Goal: Task Accomplishment & Management: Complete application form

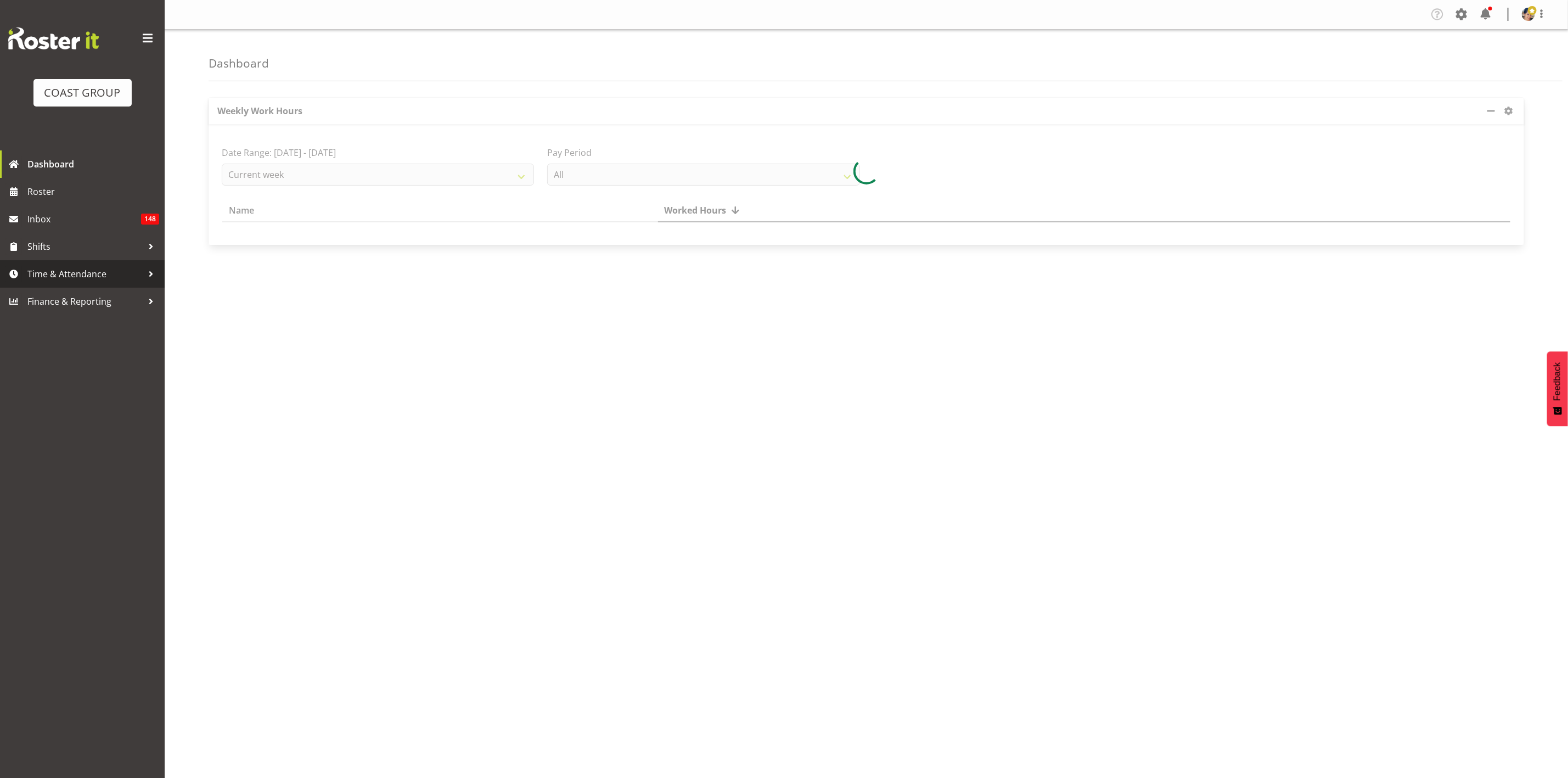
click at [78, 267] on span "Time & Attendance" at bounding box center [85, 273] width 115 height 16
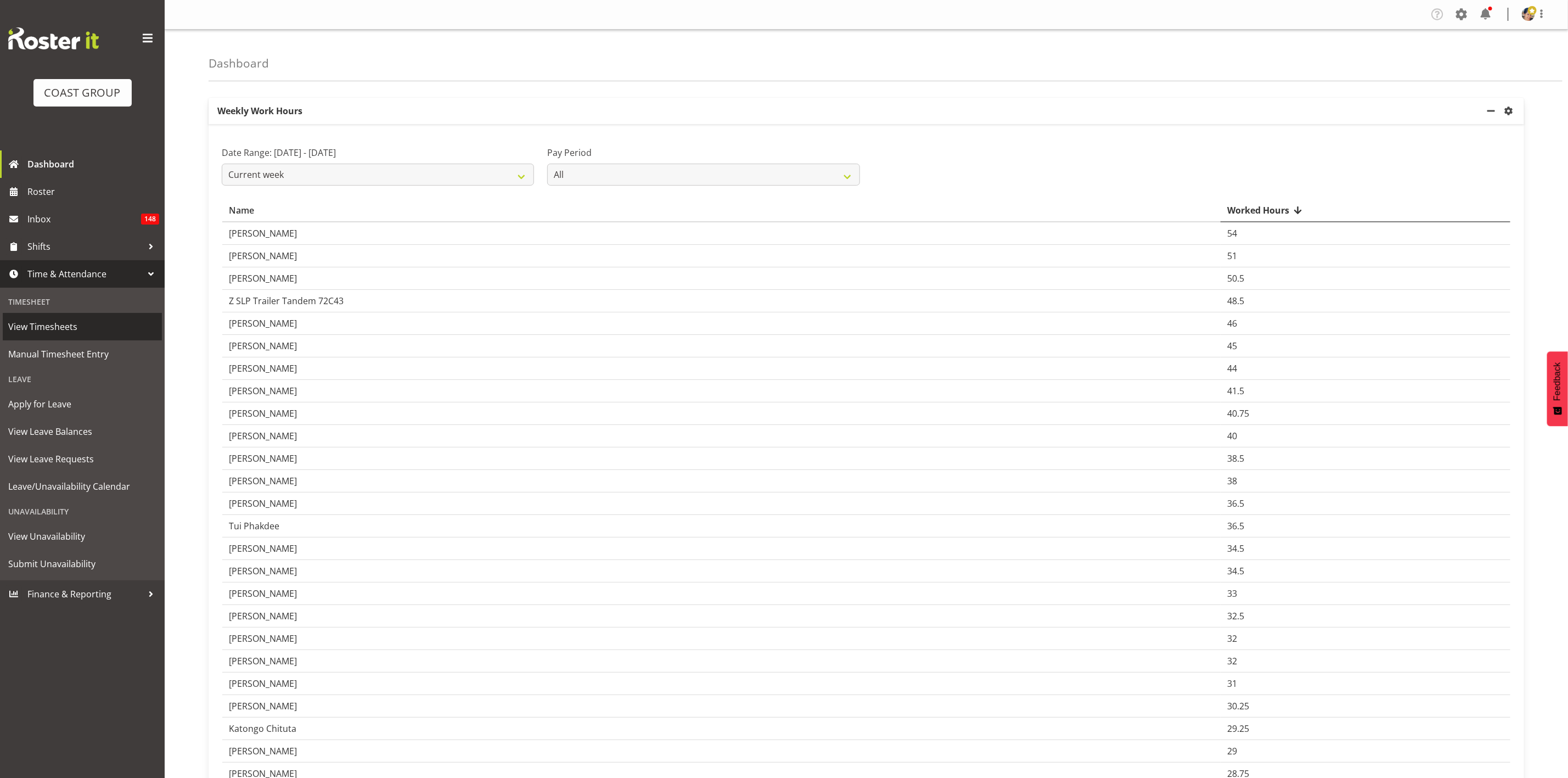
click at [51, 329] on span "View Timesheets" at bounding box center [82, 326] width 148 height 16
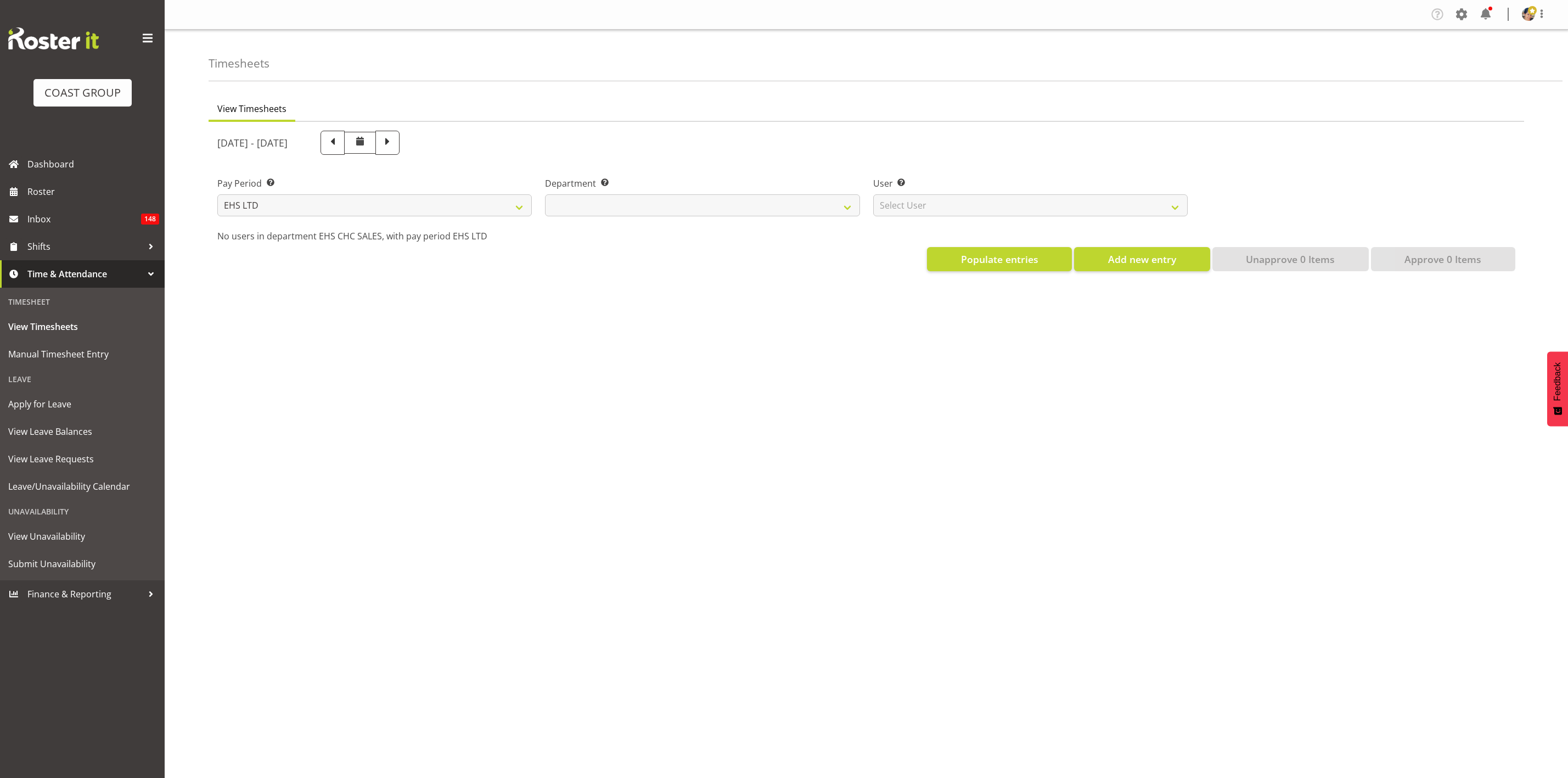
select select "7"
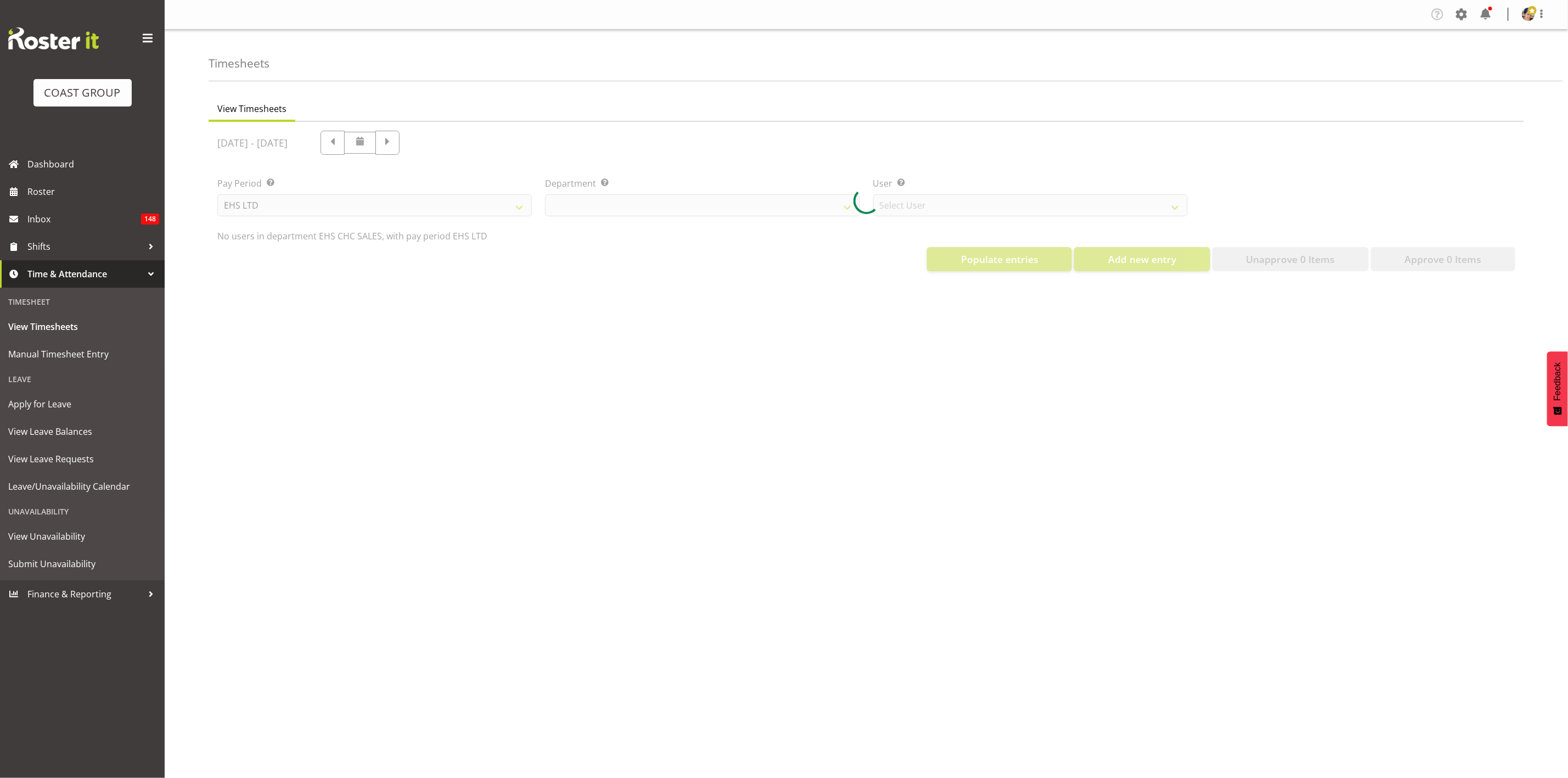
select select "42"
select select "9019"
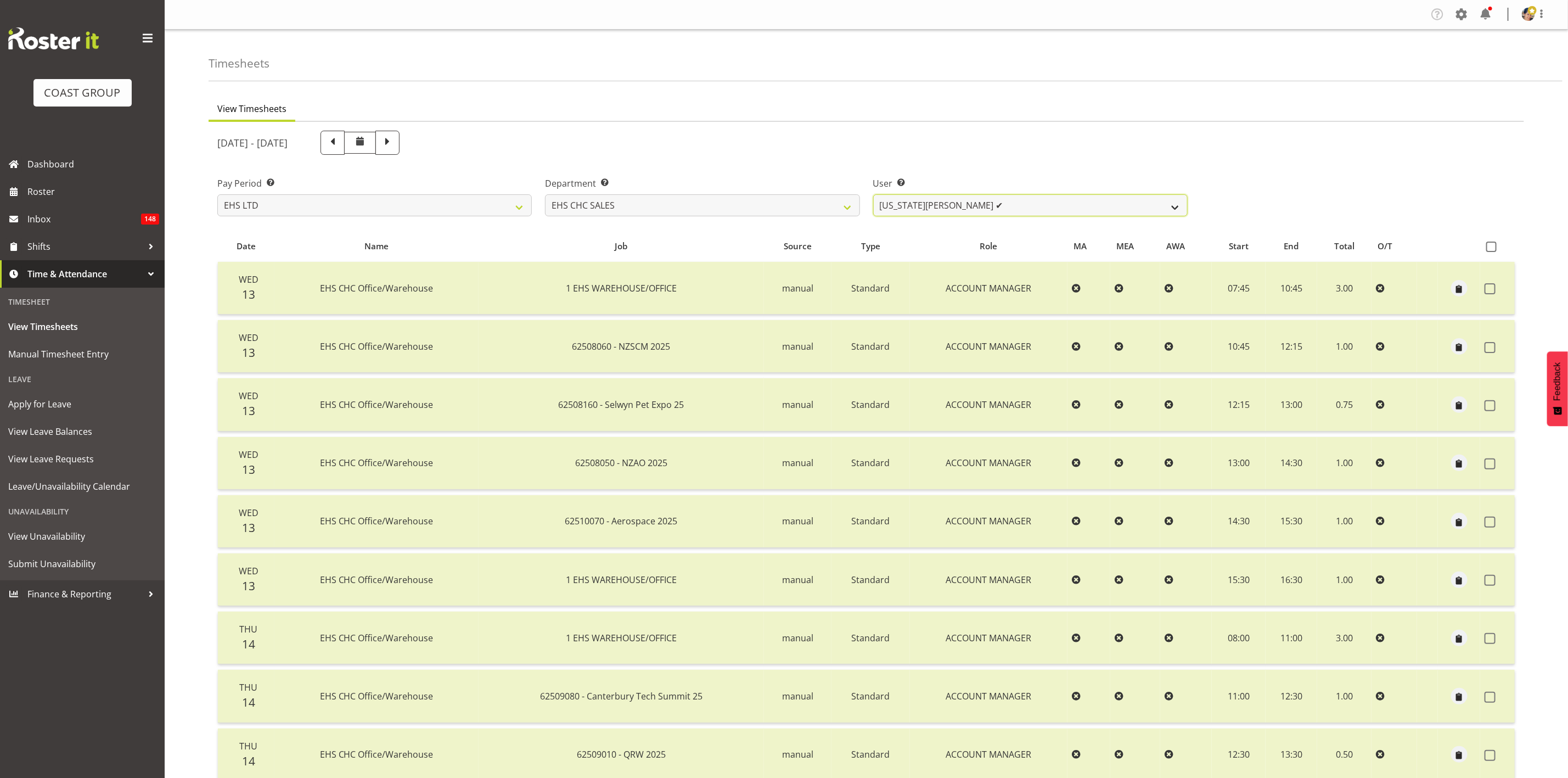
click at [963, 203] on select "[US_STATE][PERSON_NAME] ✔ [PERSON_NAME] ✔ [PERSON_NAME] ✔" at bounding box center [1031, 205] width 315 height 22
click at [719, 200] on select "EHS CHC OPS EHS CHC SALES" at bounding box center [702, 205] width 315 height 22
select select "41"
click at [545, 194] on select "EHS CHC OPS EHS CHC SALES" at bounding box center [702, 205] width 315 height 22
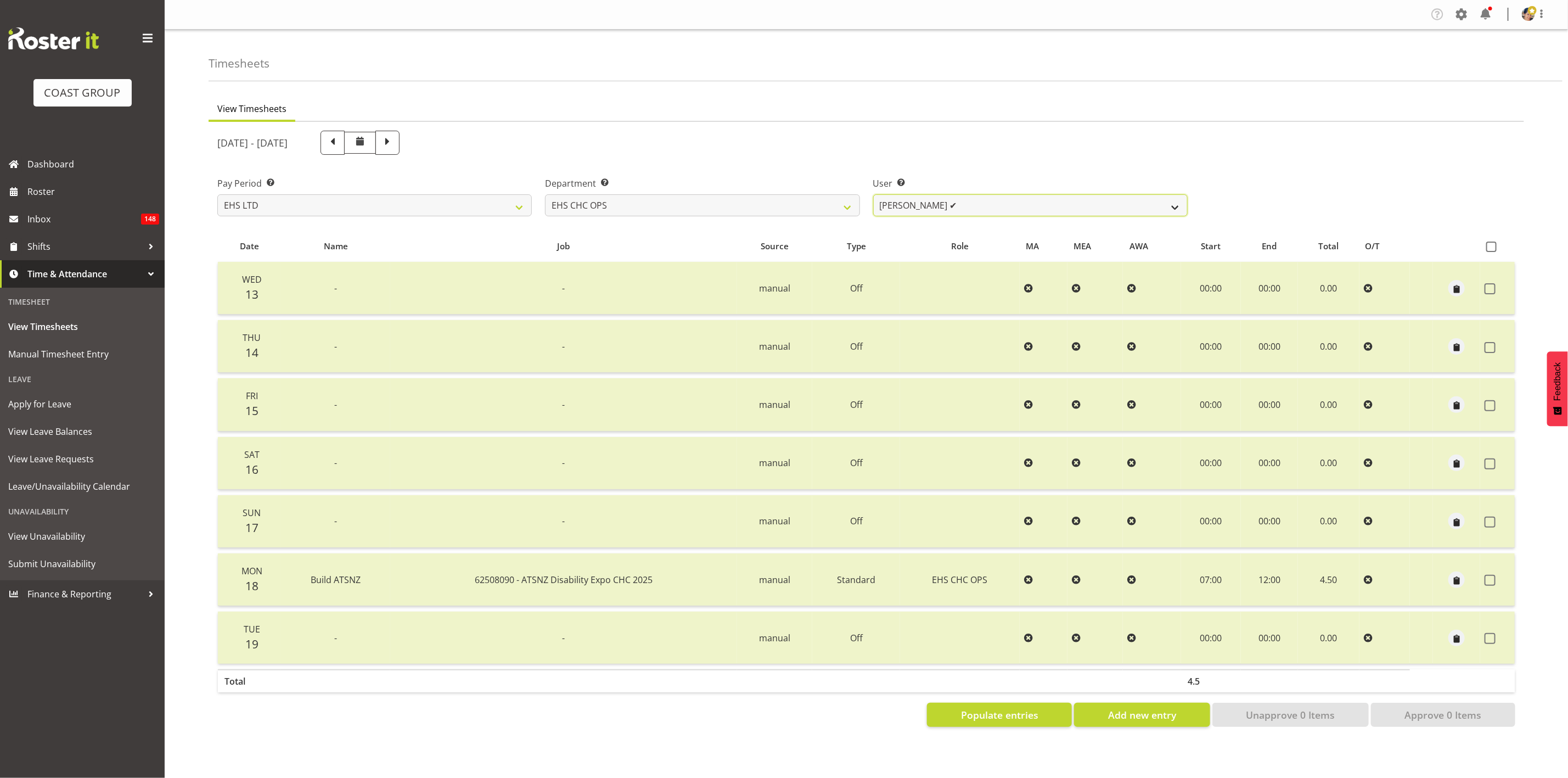
click at [926, 206] on select "[PERSON_NAME] ✔ [PERSON_NAME] ✔ [PERSON_NAME] ✔ [PERSON_NAME] ✔ [PERSON_NAME] ✔…" at bounding box center [1031, 205] width 315 height 22
click at [976, 209] on select "[PERSON_NAME] ✔ [PERSON_NAME] ✔ [PERSON_NAME] ✔ [PERSON_NAME] ✔ [PERSON_NAME] ✔…" at bounding box center [1031, 205] width 315 height 22
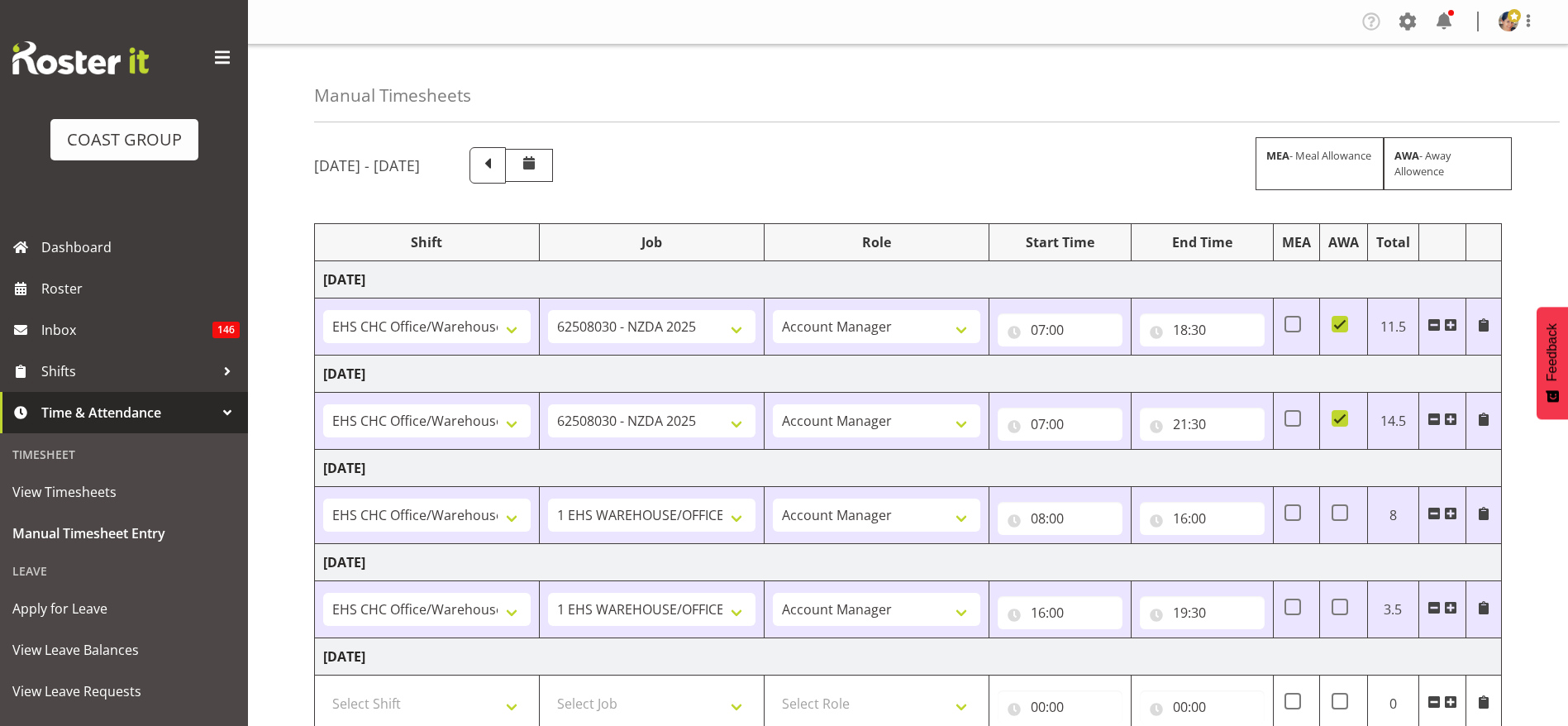
select select "1404"
select select "9196"
select select "37"
select select "1404"
select select "9196"
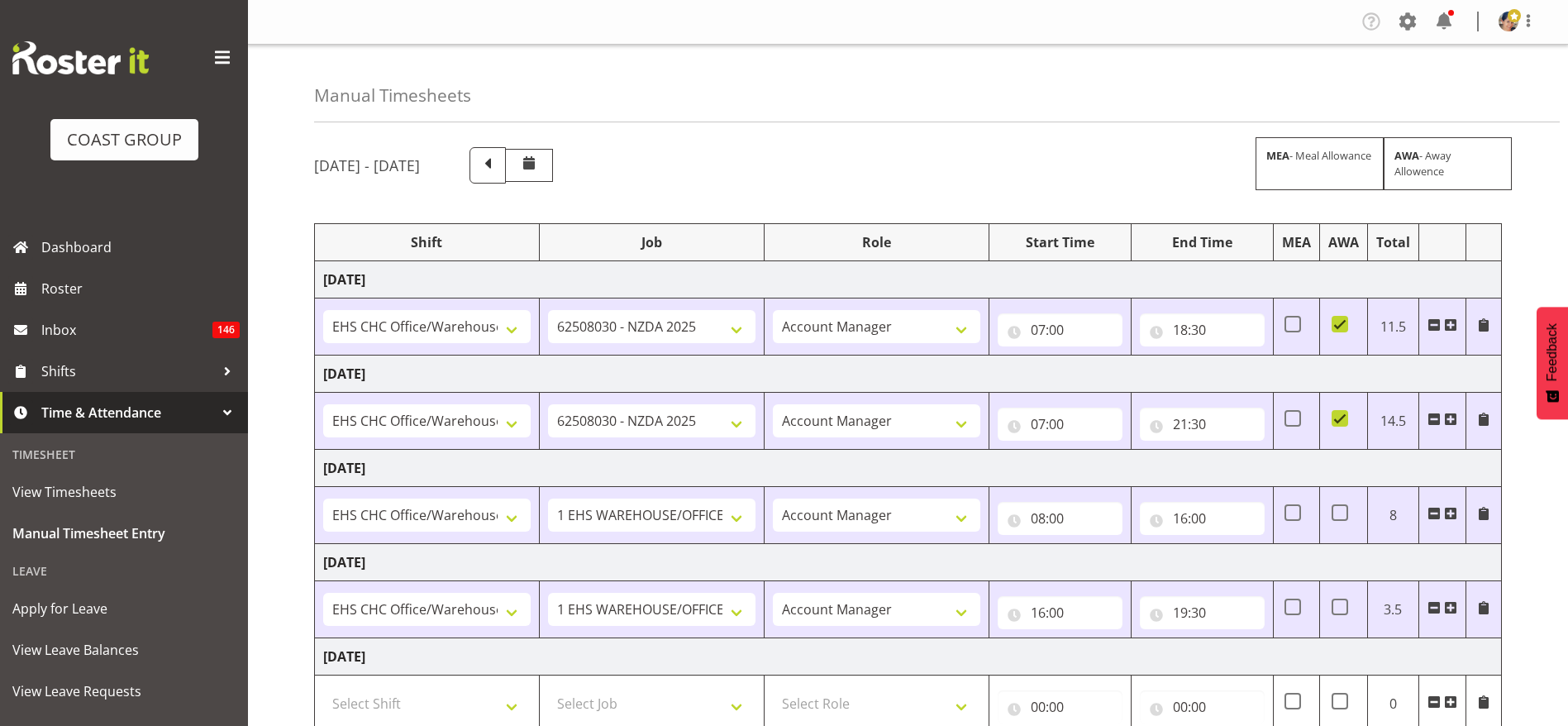
select select "37"
select select "1404"
select select "69"
select select "37"
select select "1404"
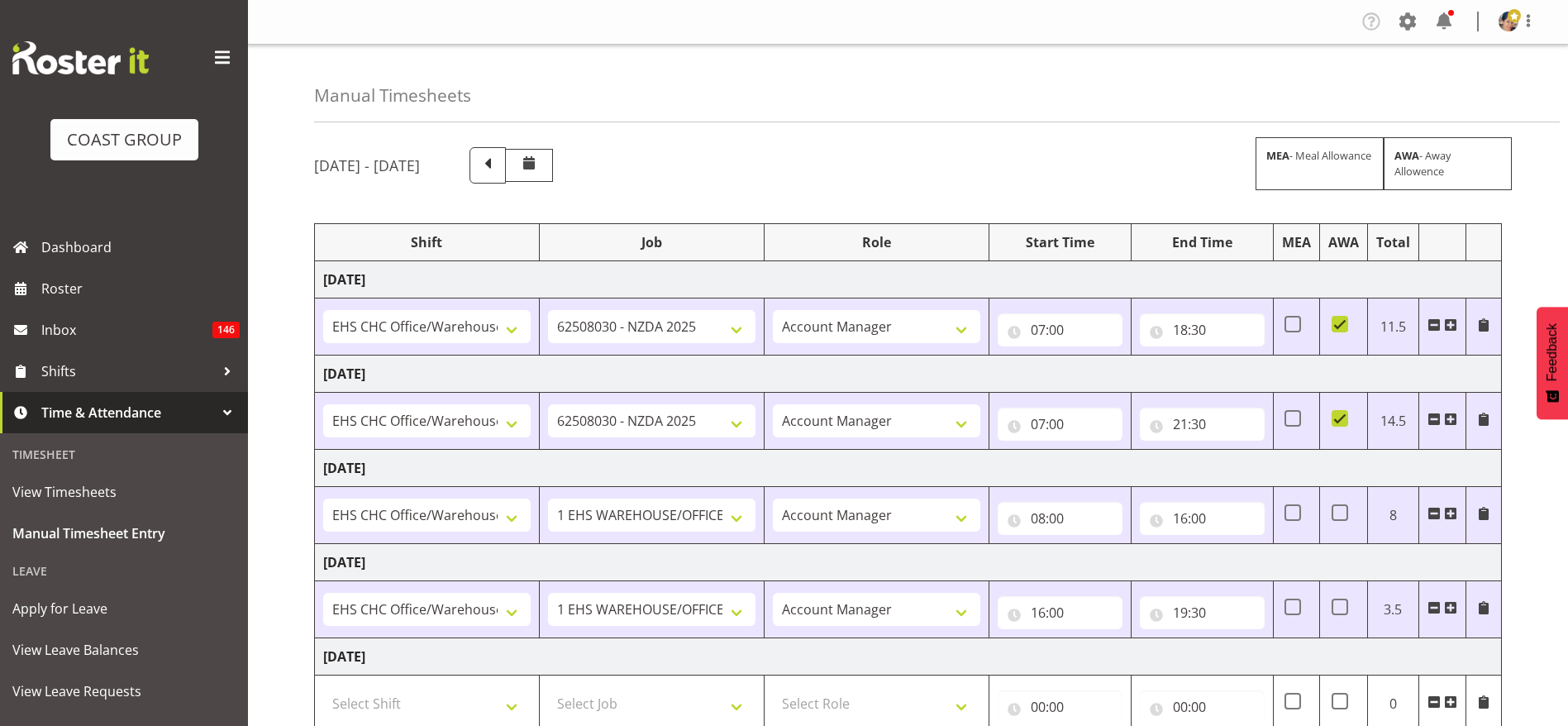
select select "69"
select select "37"
click at [380, 687] on select "Select Shift ARTS CANT NGAIO MARSH ASBTE ASNZ Exhibitor Build Admin Admin Admin…" at bounding box center [427, 703] width 207 height 33
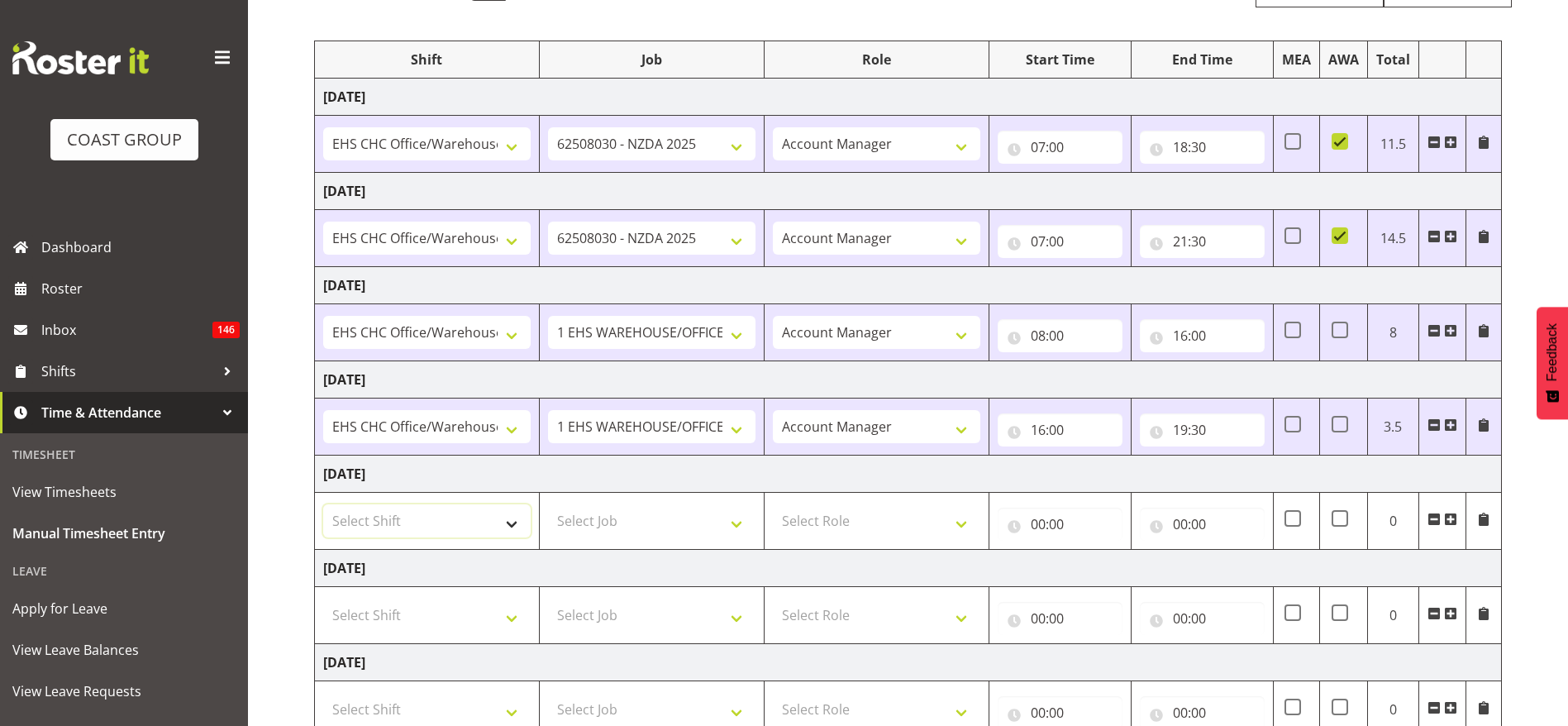
scroll to position [182, 0]
select select "1404"
click at [324, 504] on select "Select Shift ARTS CANT NGAIO MARSH ASBTE ASNZ Exhibitor Build Admin Admin Admin…" at bounding box center [427, 521] width 207 height 33
click at [560, 504] on select "Select Job 1 Carlton Events 1 Carlton Hamilton 1 Carlton Wellington 1 EHS WAREH…" at bounding box center [652, 521] width 207 height 33
select select "69"
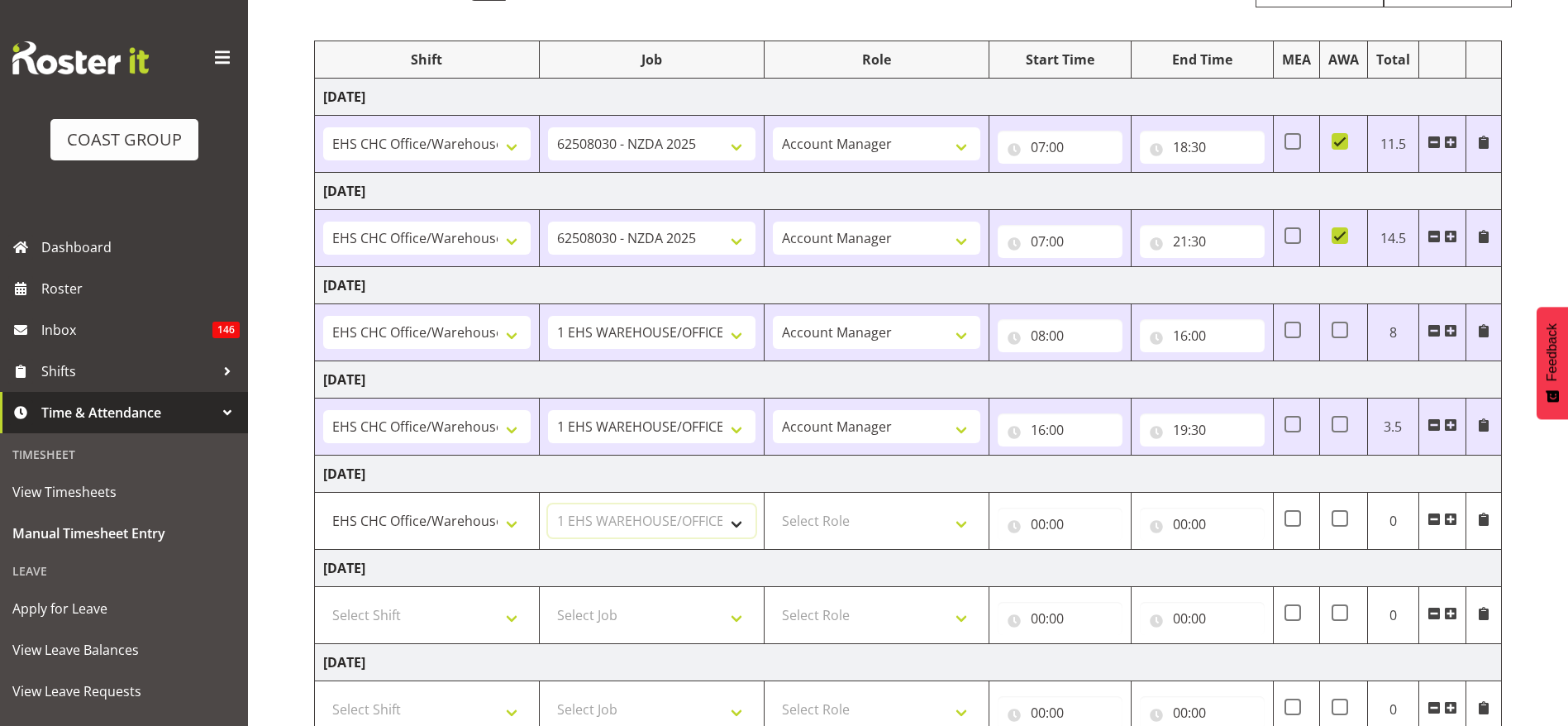
click at [548, 504] on select "Select Job 1 Carlton Events 1 Carlton Hamilton 1 Carlton Wellington 1 EHS WAREH…" at bounding box center [652, 521] width 207 height 33
drag, startPoint x: 848, startPoint y: 513, endPoint x: 887, endPoint y: 505, distance: 39.8
click at [848, 513] on select "Select Role ACCOUNT MANAGER Account Manager" at bounding box center [877, 521] width 207 height 33
select select "37"
click at [773, 504] on select "Select Role ACCOUNT MANAGER Account Manager" at bounding box center [877, 521] width 207 height 33
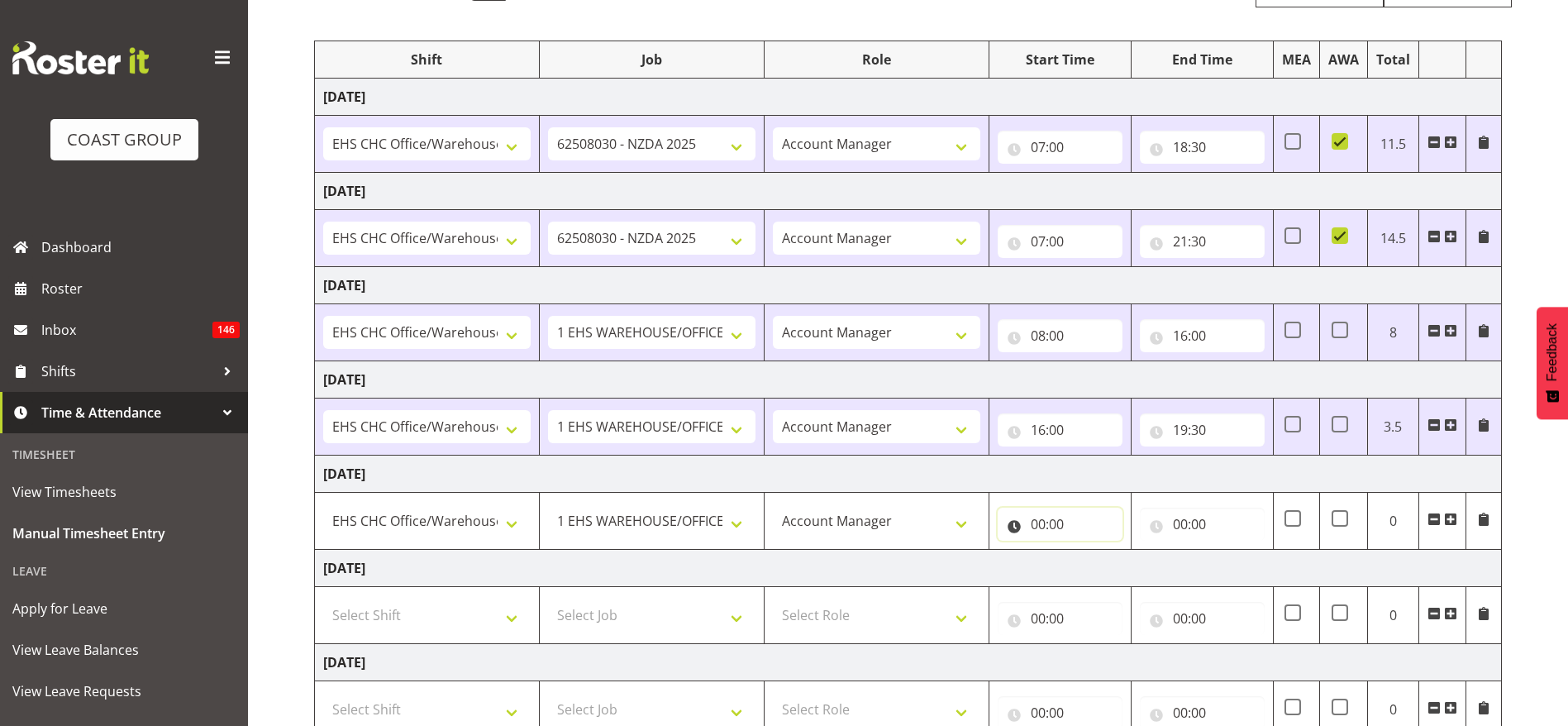
click at [1046, 515] on input "00:00" at bounding box center [1060, 524] width 125 height 33
click at [1102, 567] on select "00 01 02 03 04 05 06 07 08 09 10 11 12 13 14 15 16 17 18 19 20 21 22 23" at bounding box center [1110, 566] width 38 height 33
select select "11"
click at [1092, 550] on select "00 01 02 03 04 05 06 07 08 09 10 11 12 13 14 15 16 17 18 19 20 21 22 23" at bounding box center [1110, 566] width 38 height 33
type input "11:00"
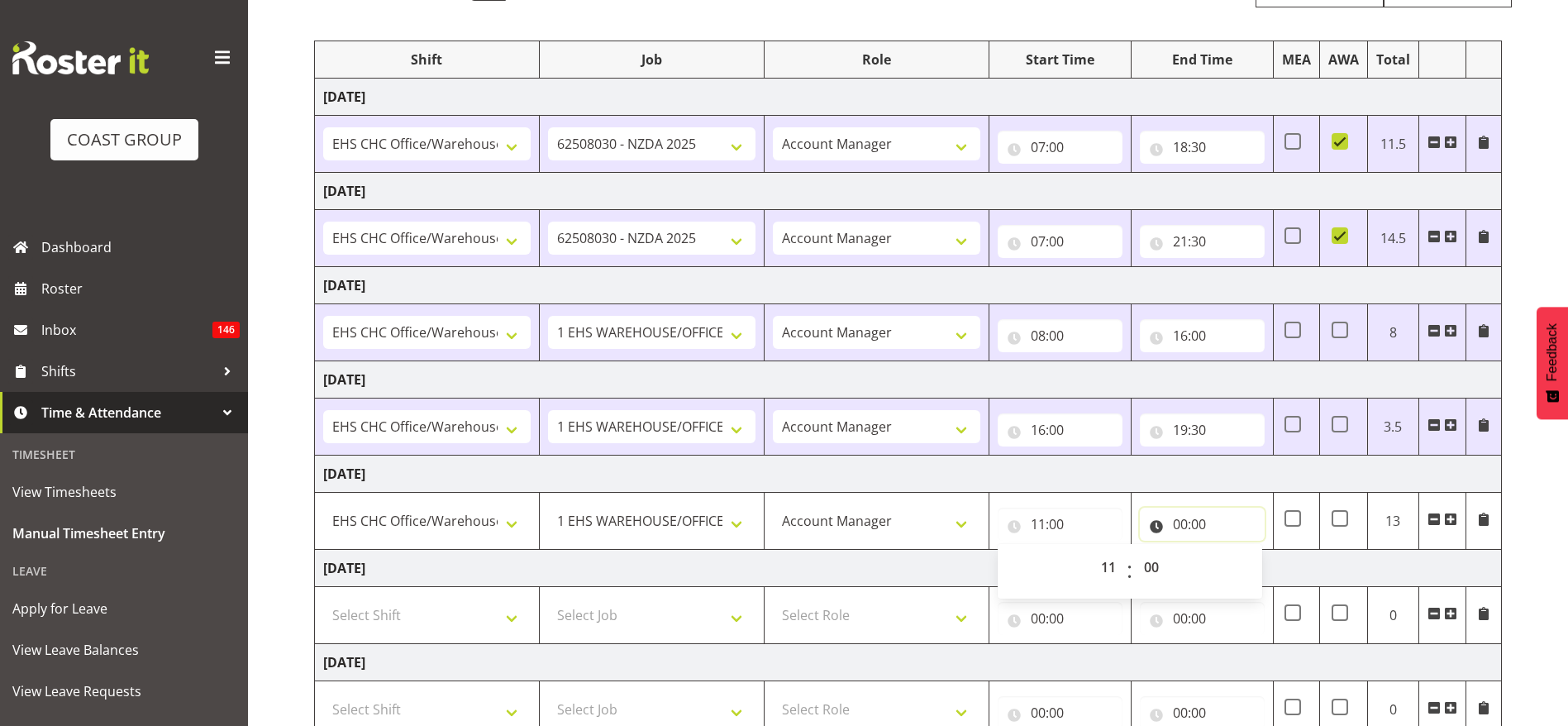
click at [1191, 534] on input "00:00" at bounding box center [1202, 524] width 125 height 33
click at [1253, 566] on select "00 01 02 03 04 05 06 07 08 09 10 11 12 13 14 15 16 17 18 19 20 21 22 23" at bounding box center [1253, 566] width 38 height 33
select select "13"
click at [1234, 550] on select "00 01 02 03 04 05 06 07 08 09 10 11 12 13 14 15 16 17 18 19 20 21 22 23" at bounding box center [1253, 566] width 38 height 33
type input "13:00"
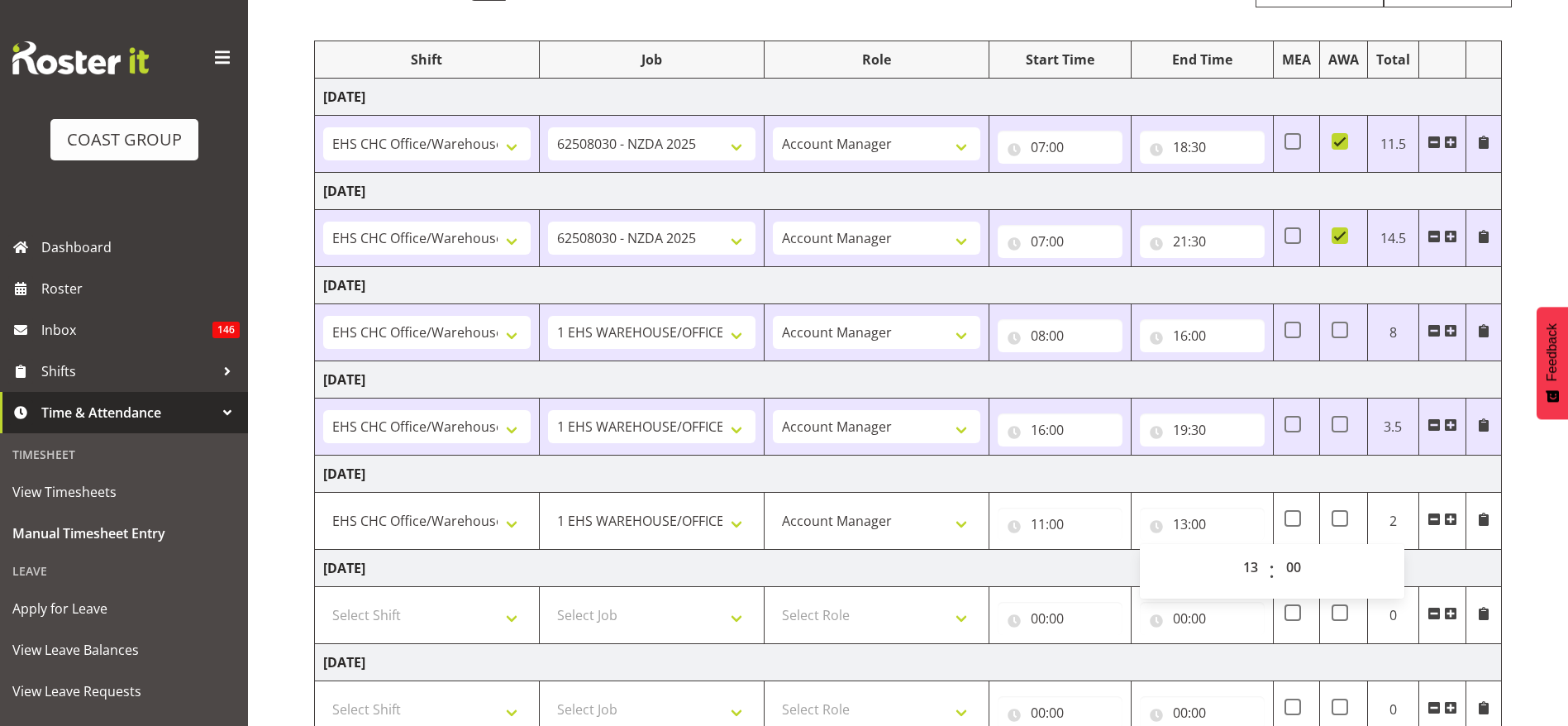
click at [1097, 290] on td "Friday 22nd August 2025" at bounding box center [909, 285] width 1187 height 38
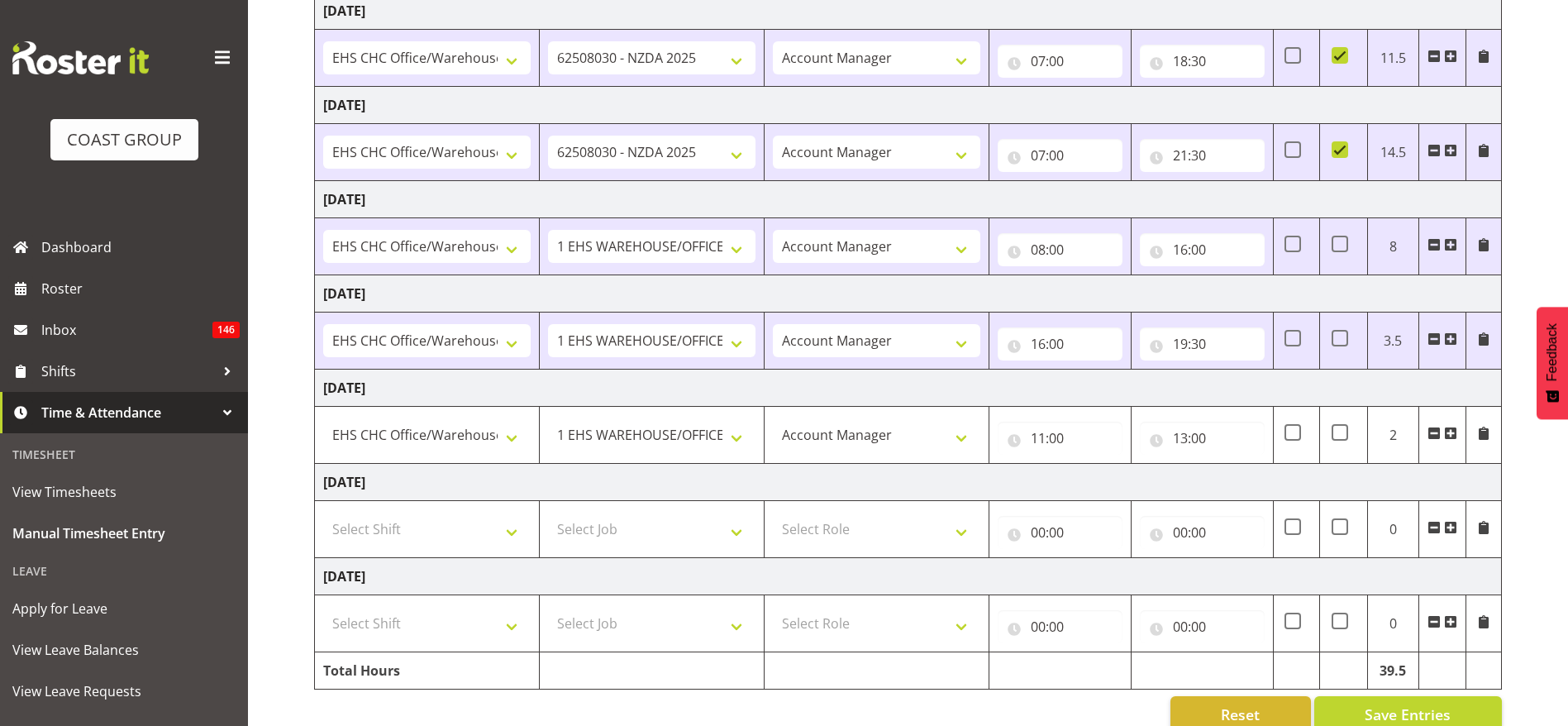
scroll to position [307, 0]
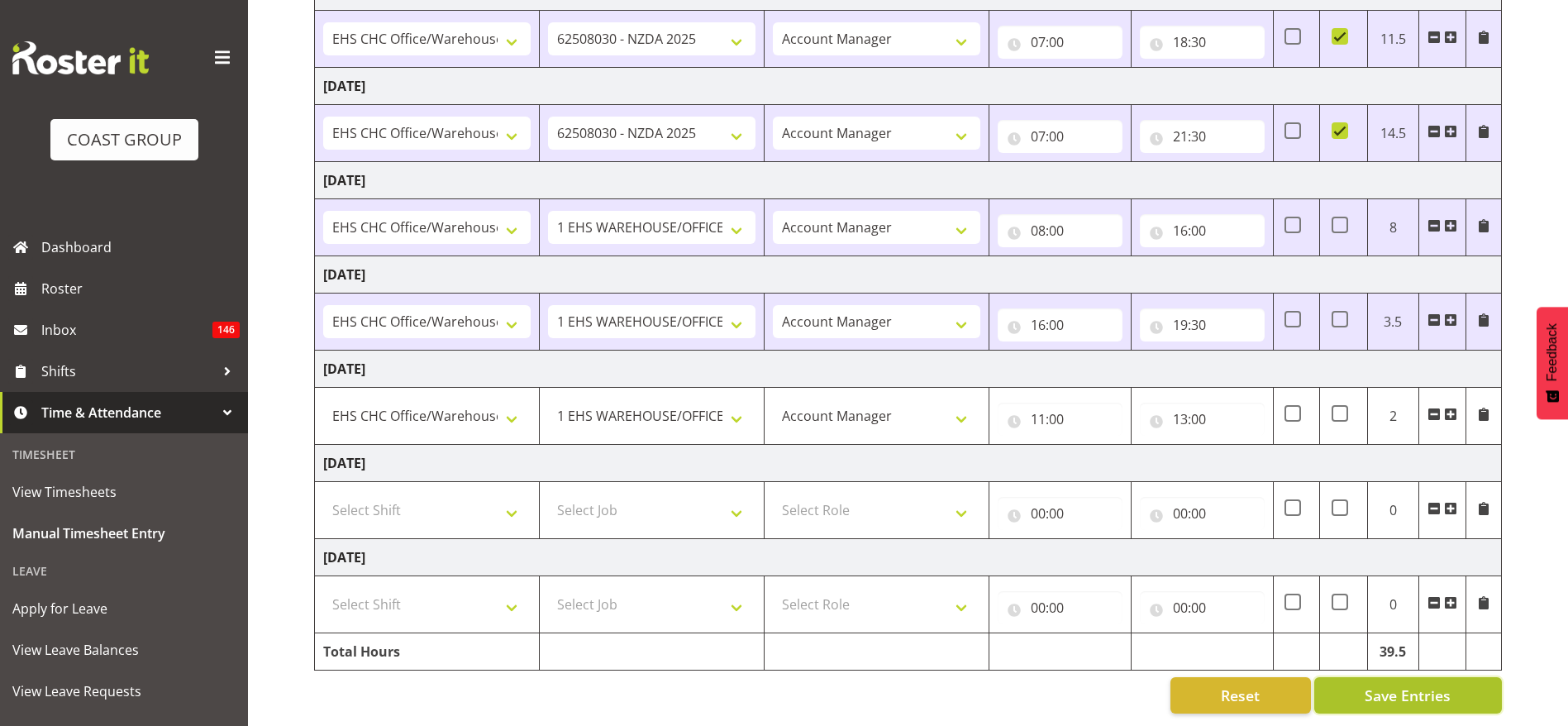
click at [1441, 685] on span "Save Entries" at bounding box center [1408, 695] width 86 height 21
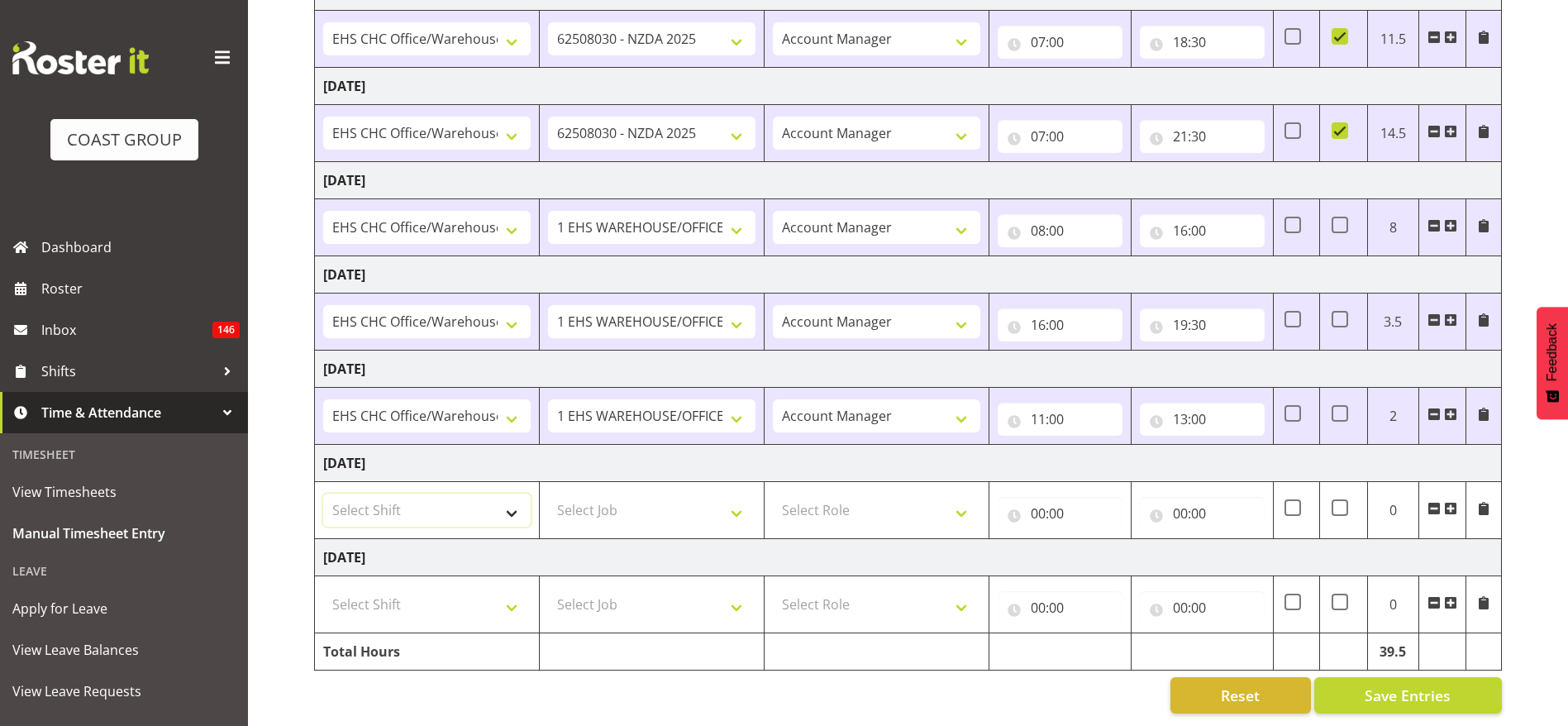
click at [403, 493] on select "Select Shift ARTS CANT NGAIO MARSH ASBTE ASNZ Exhibitor Build Admin Admin Admin…" at bounding box center [427, 510] width 207 height 33
select select "1404"
click at [324, 493] on select "Select Shift ARTS CANT NGAIO MARSH ASBTE ASNZ Exhibitor Build Admin Admin Admin…" at bounding box center [427, 510] width 207 height 33
click at [626, 500] on select "Select Job 1 Carlton Events 1 Carlton Hamilton 1 Carlton Wellington 1 EHS WAREH…" at bounding box center [652, 510] width 207 height 33
select select "69"
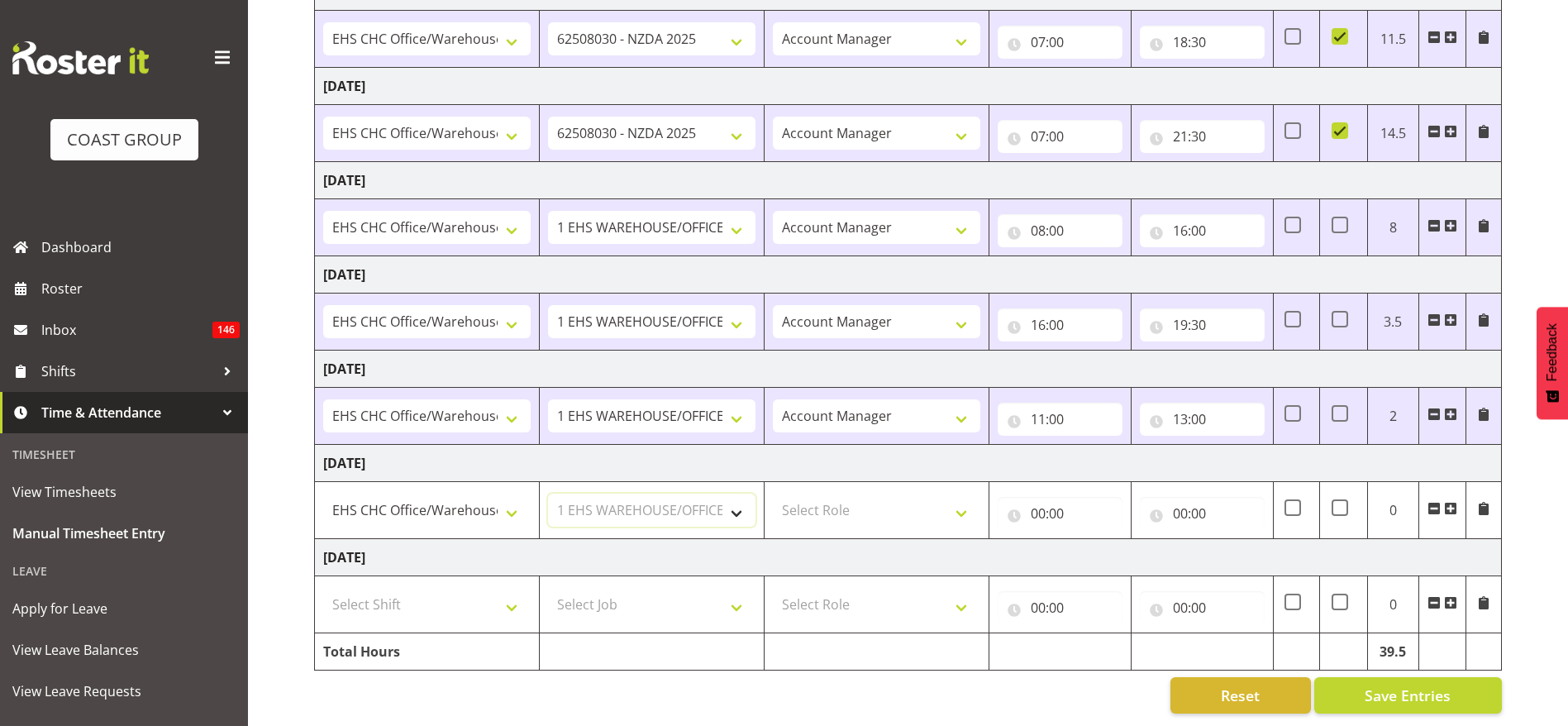
click at [548, 493] on select "Select Job 1 Carlton Events 1 Carlton Hamilton 1 Carlton Wellington 1 EHS WAREH…" at bounding box center [652, 510] width 207 height 33
drag, startPoint x: 813, startPoint y: 499, endPoint x: 836, endPoint y: 500, distance: 23.0
click at [813, 499] on select "Select Role ACCOUNT MANAGER Account Manager" at bounding box center [877, 510] width 207 height 33
select select "37"
click at [773, 493] on select "Select Role ACCOUNT MANAGER Account Manager" at bounding box center [877, 510] width 207 height 33
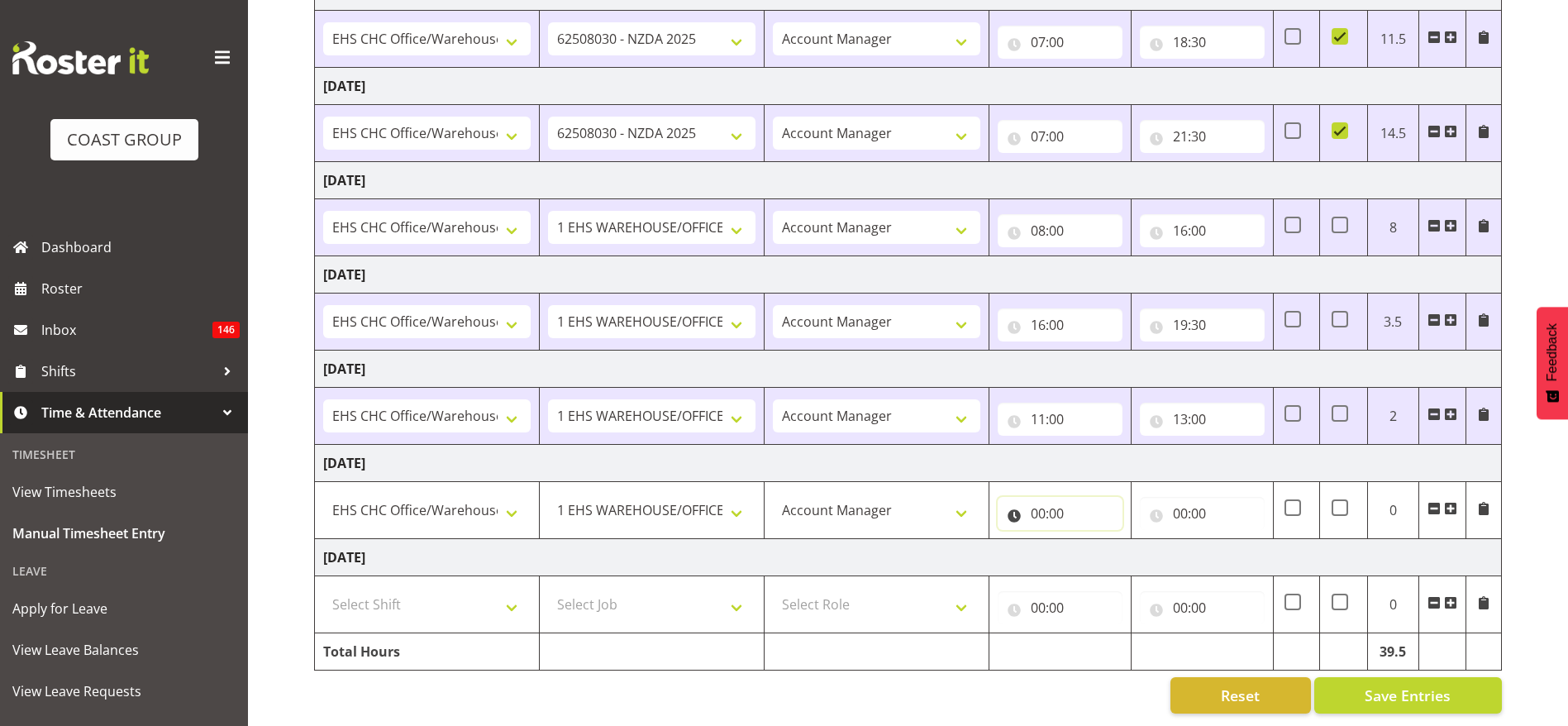
click at [1043, 497] on input "00:00" at bounding box center [1060, 513] width 125 height 33
click at [1100, 540] on select "00 01 02 03 04 05 06 07 08 09 10 11 12 13 14 15 16 17 18 19 20 21 22 23" at bounding box center [1110, 556] width 38 height 33
select select "8"
click at [1092, 540] on select "00 01 02 03 04 05 06 07 08 09 10 11 12 13 14 15 16 17 18 19 20 21 22 23" at bounding box center [1110, 556] width 38 height 33
type input "08:00"
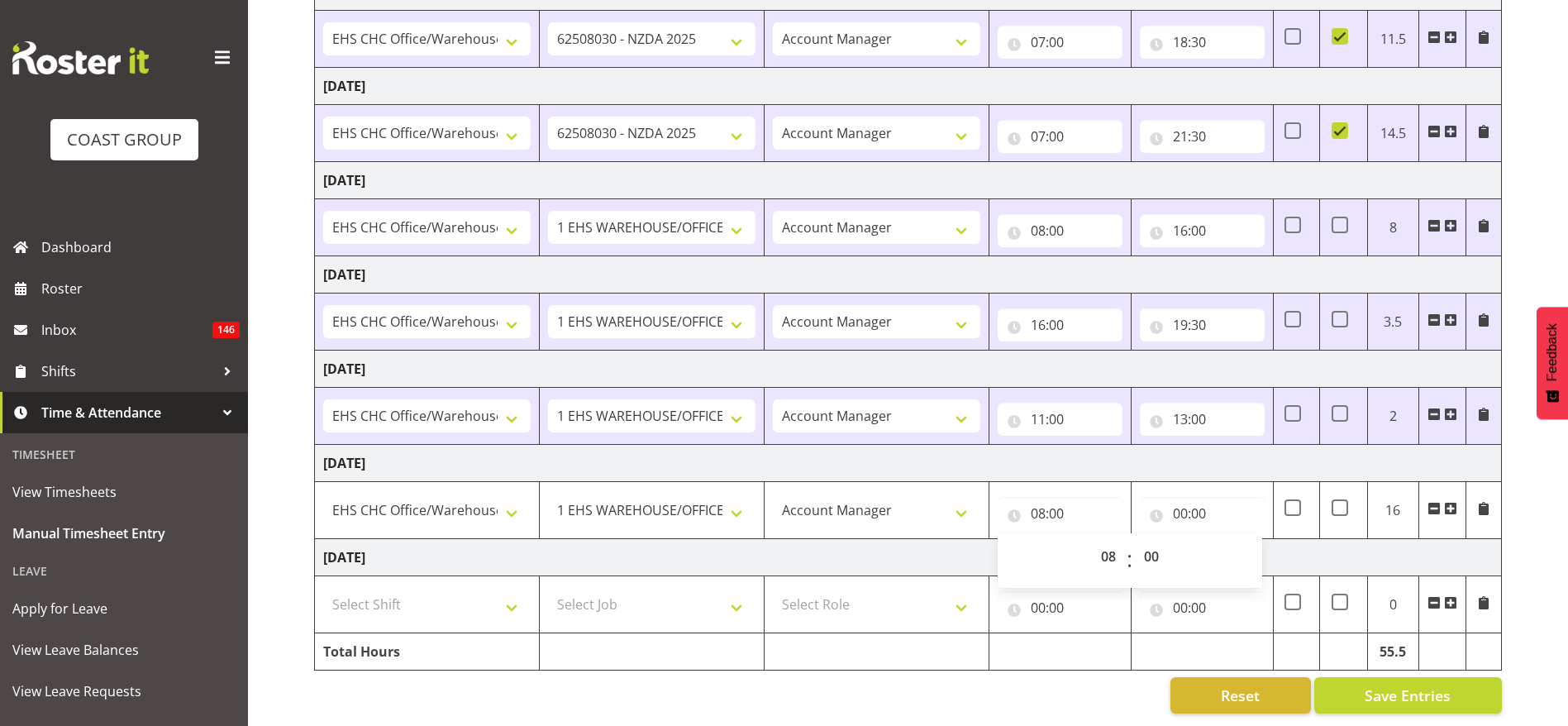
click at [933, 350] on td "Sunday 24th August 2025" at bounding box center [909, 368] width 1187 height 38
click at [1201, 497] on input "00:00" at bounding box center [1202, 513] width 125 height 33
click at [1248, 540] on select "00 01 02 03 04 05 06 07 08 09 10 11 12 13 14 15 16 17 18 19 20 21 22 23" at bounding box center [1253, 556] width 38 height 33
select select "18"
click at [1234, 540] on select "00 01 02 03 04 05 06 07 08 09 10 11 12 13 14 15 16 17 18 19 20 21 22 23" at bounding box center [1253, 556] width 38 height 33
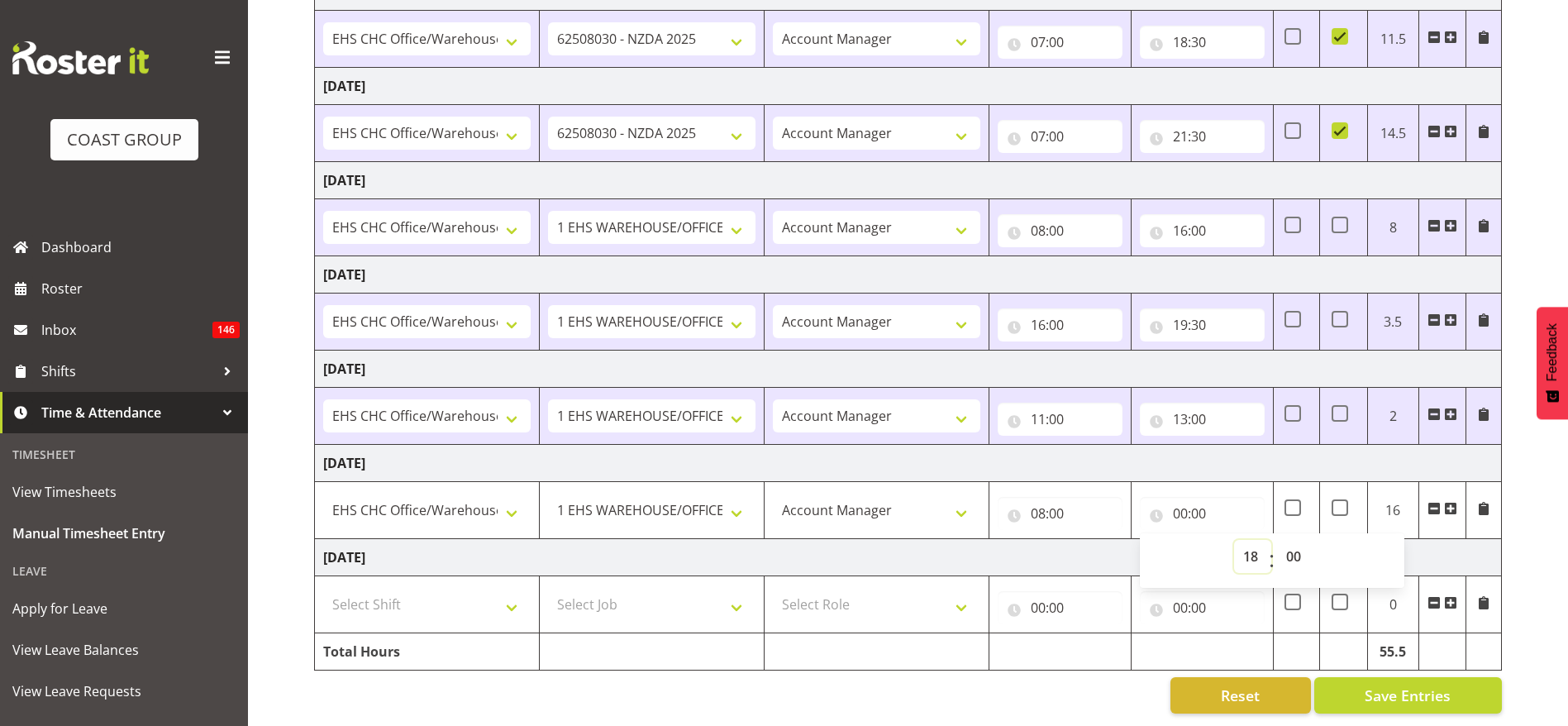
type input "18:00"
click at [1118, 408] on input "11:00" at bounding box center [1060, 419] width 125 height 33
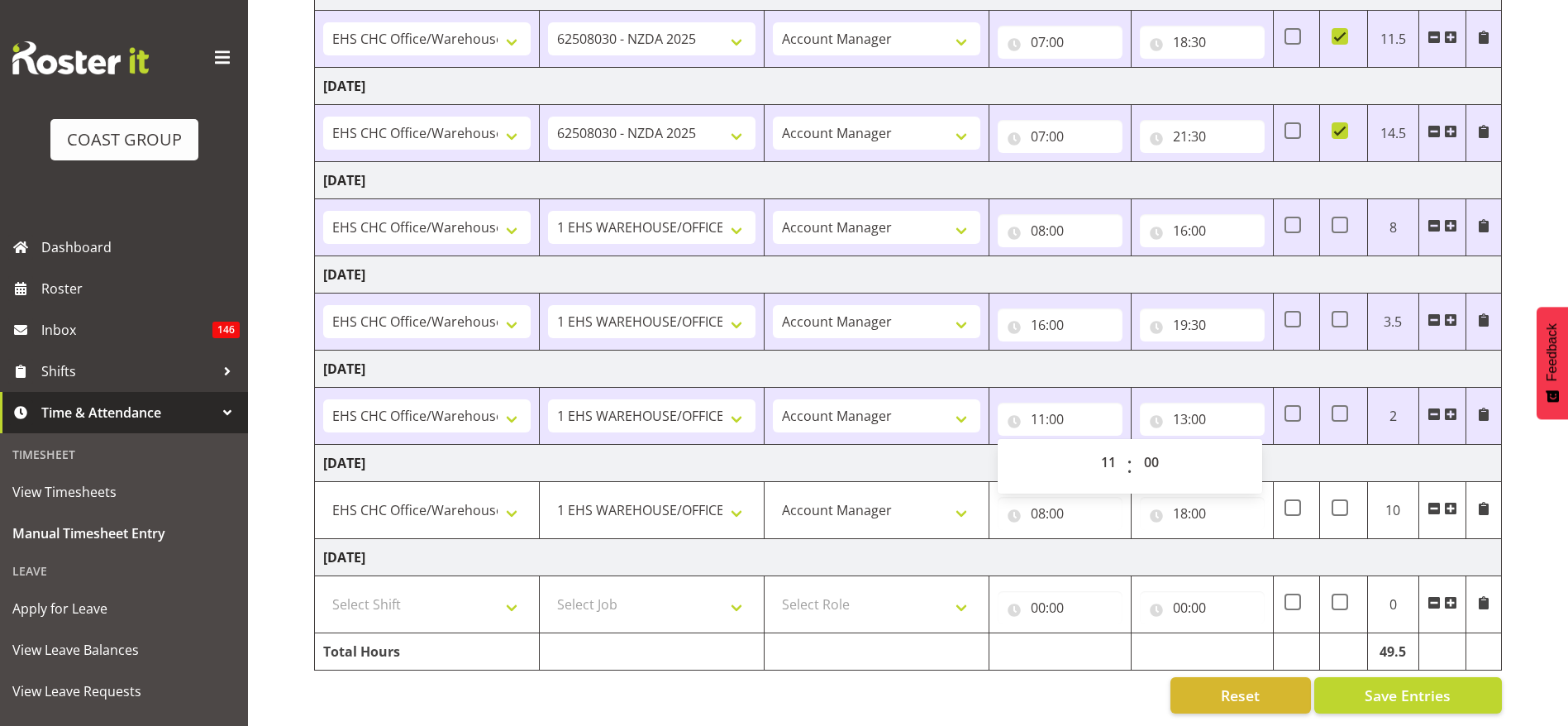
click at [863, 445] on td "Monday 25th August 2025" at bounding box center [909, 463] width 1187 height 38
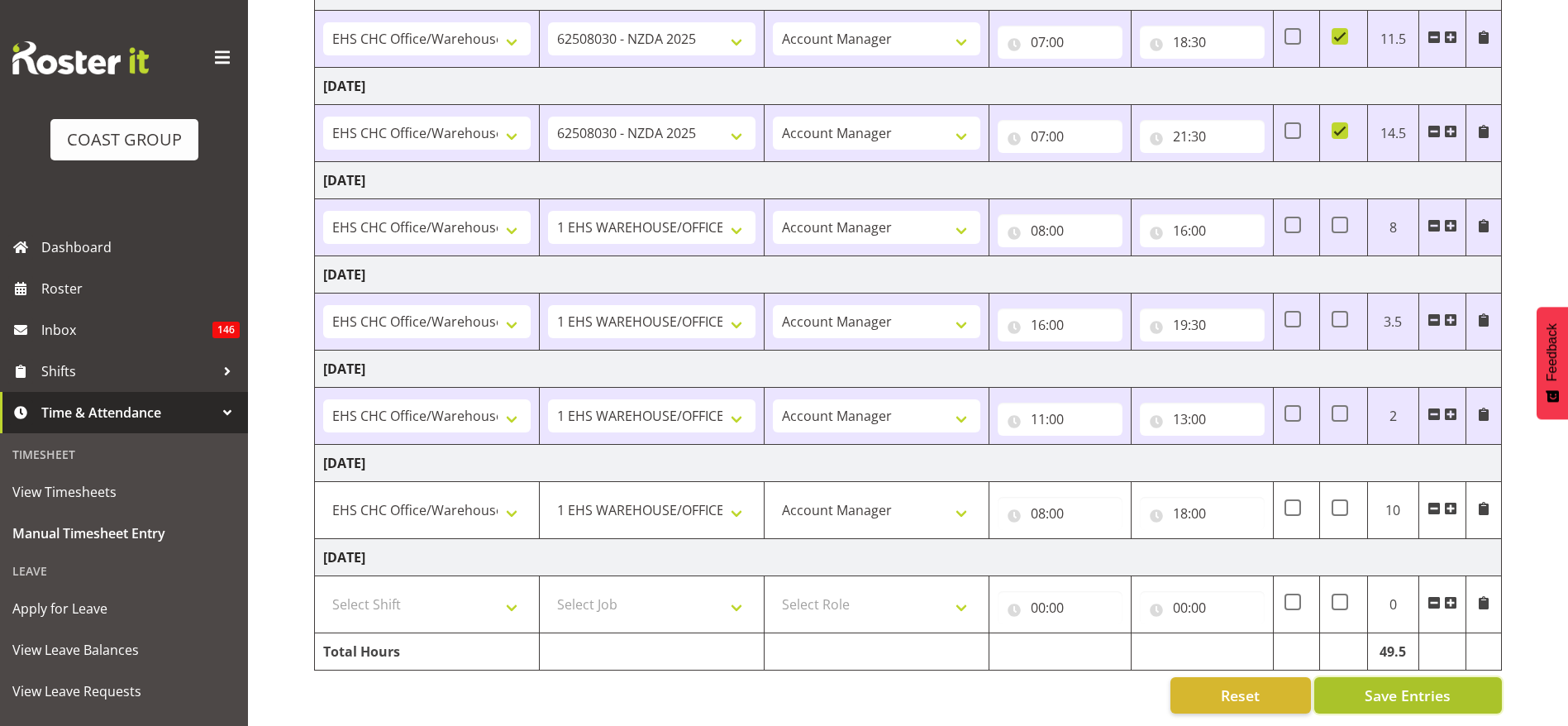
click at [1374, 685] on span "Save Entries" at bounding box center [1408, 695] width 86 height 21
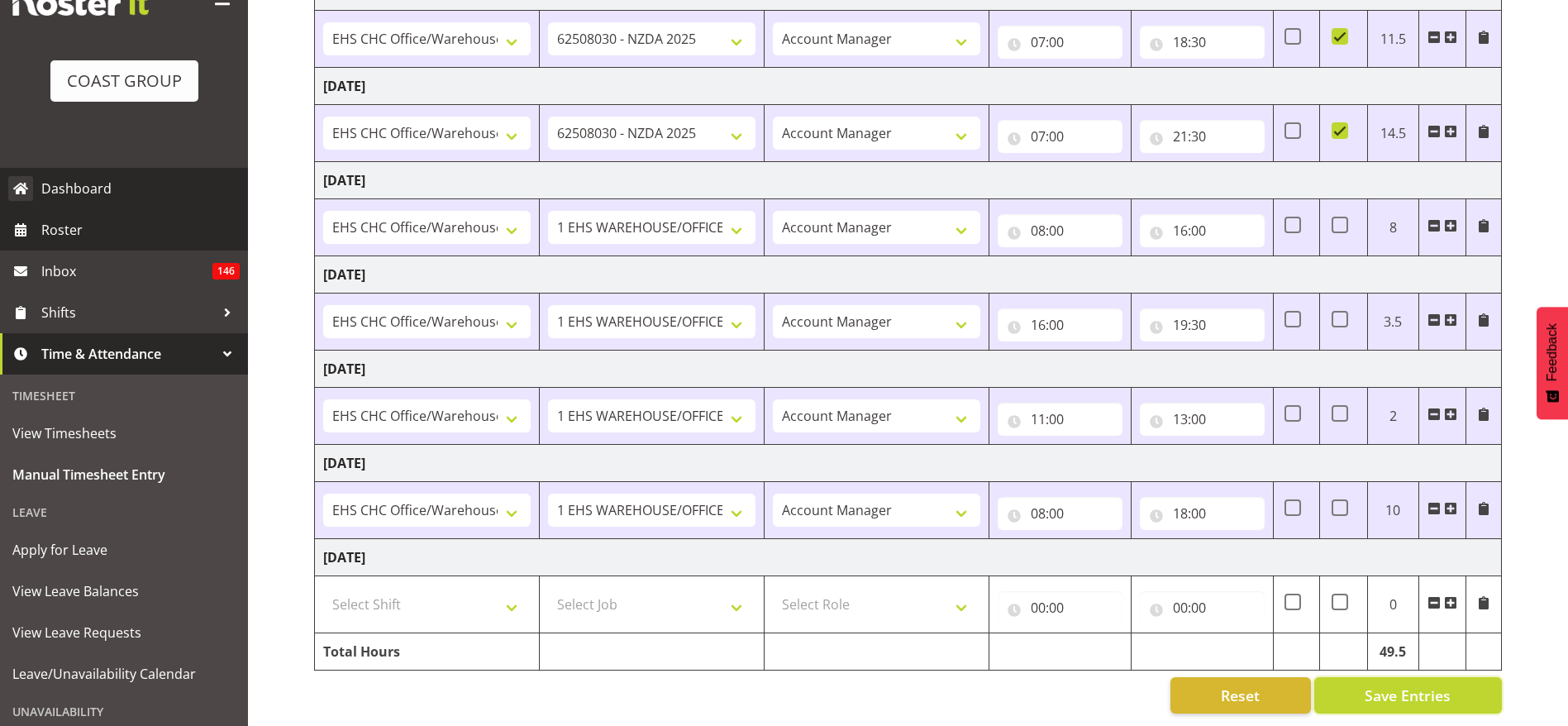
scroll to position [0, 0]
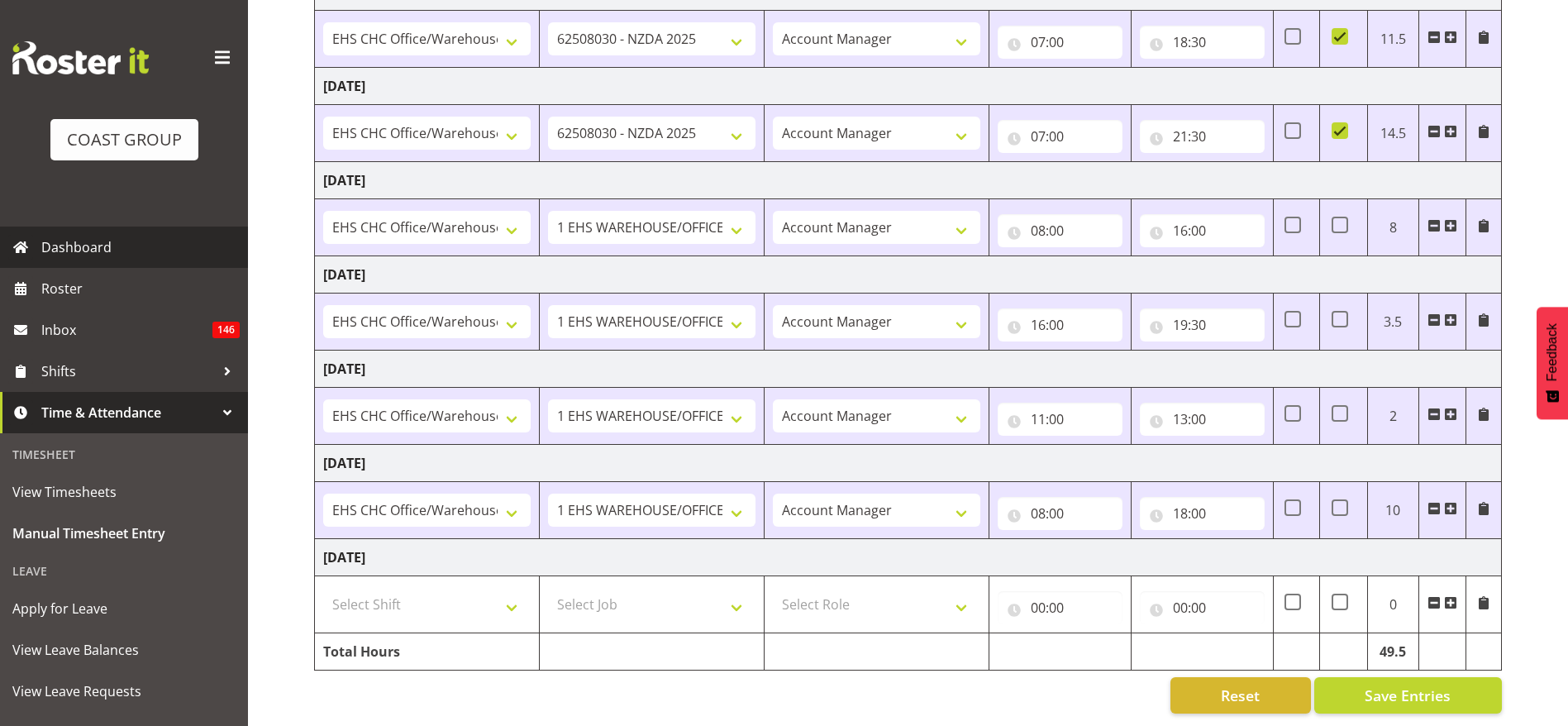
click at [105, 239] on span "Dashboard" at bounding box center [140, 247] width 198 height 25
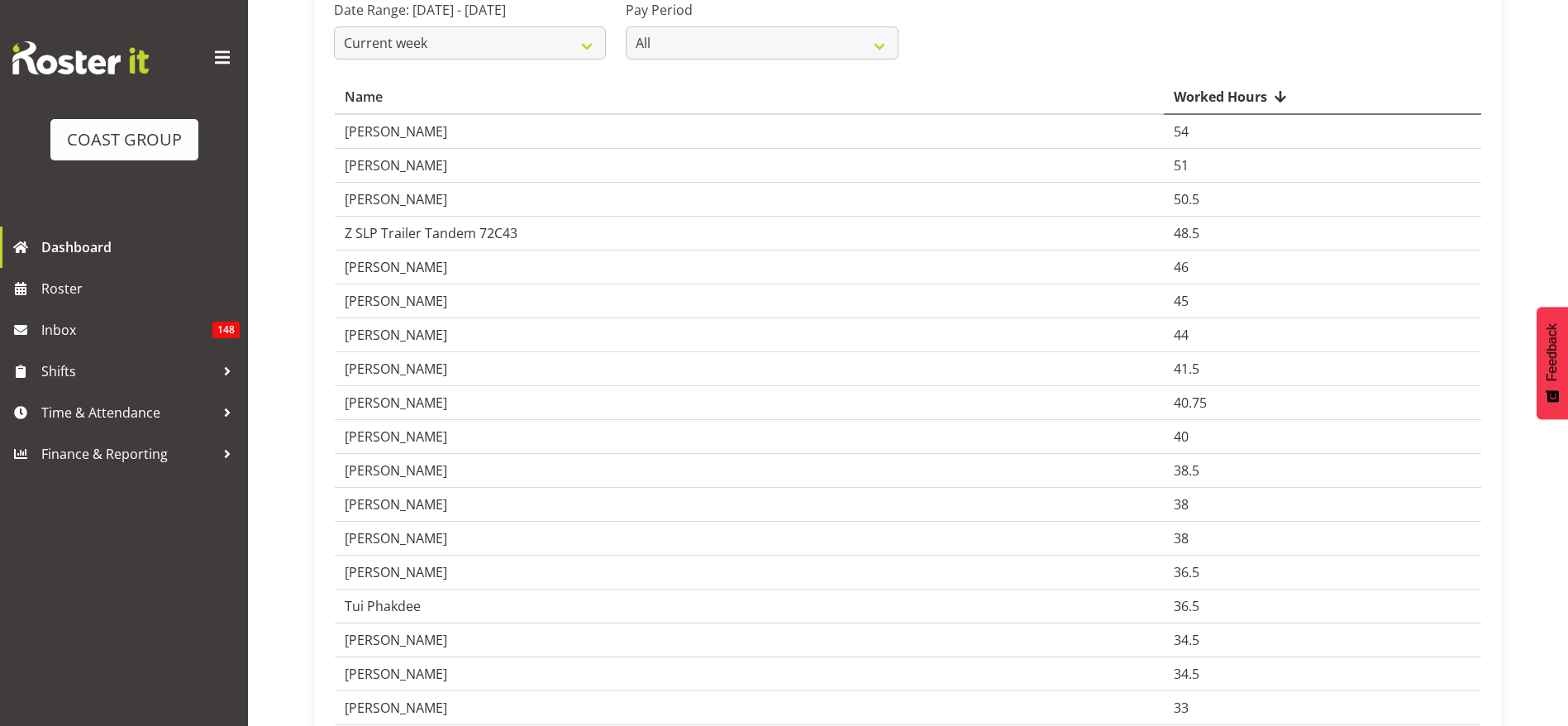
scroll to position [372, 0]
